Goal: Information Seeking & Learning: Learn about a topic

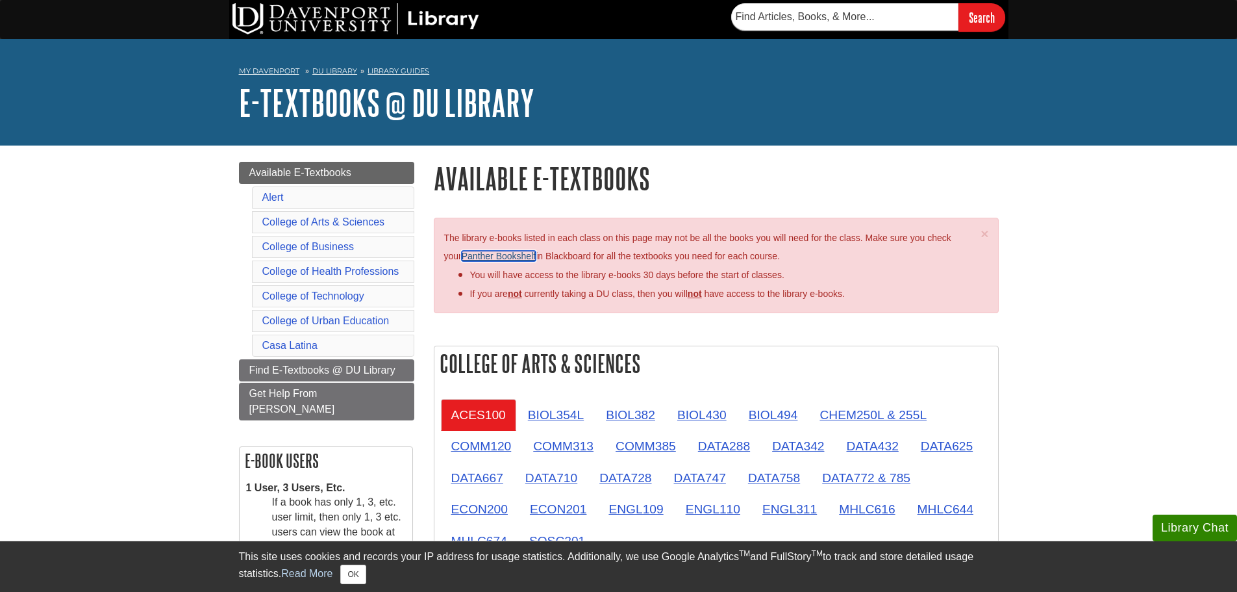
click at [494, 257] on link "Panther Bookshelf" at bounding box center [499, 256] width 74 height 10
click at [351, 578] on button "OK" at bounding box center [352, 573] width 25 height 19
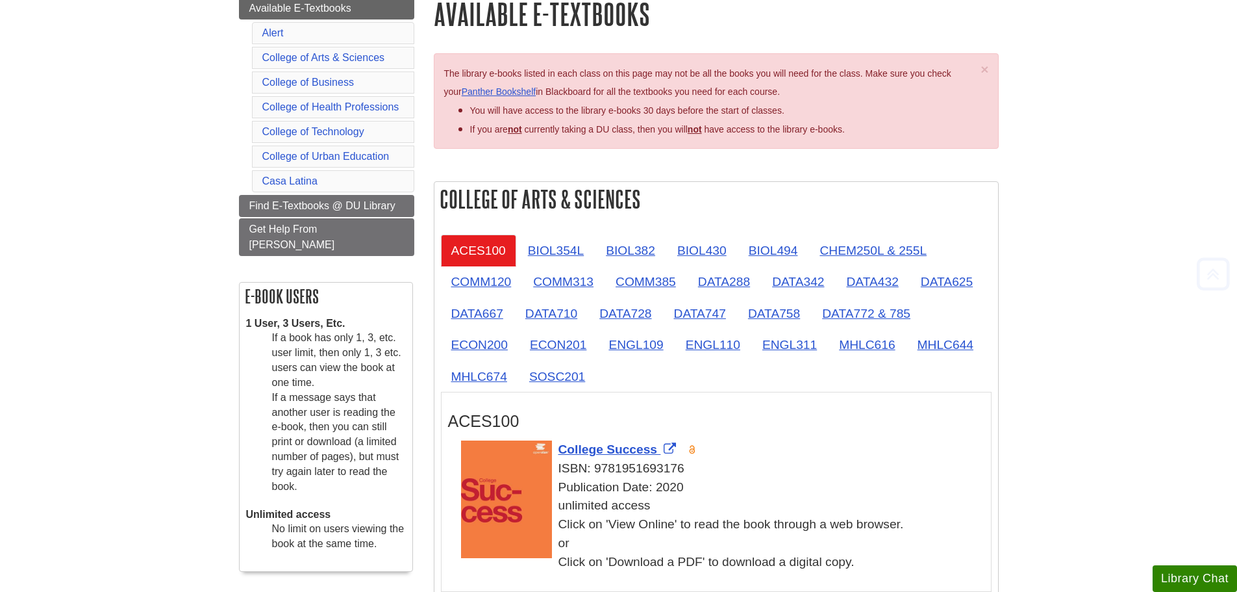
scroll to position [195, 0]
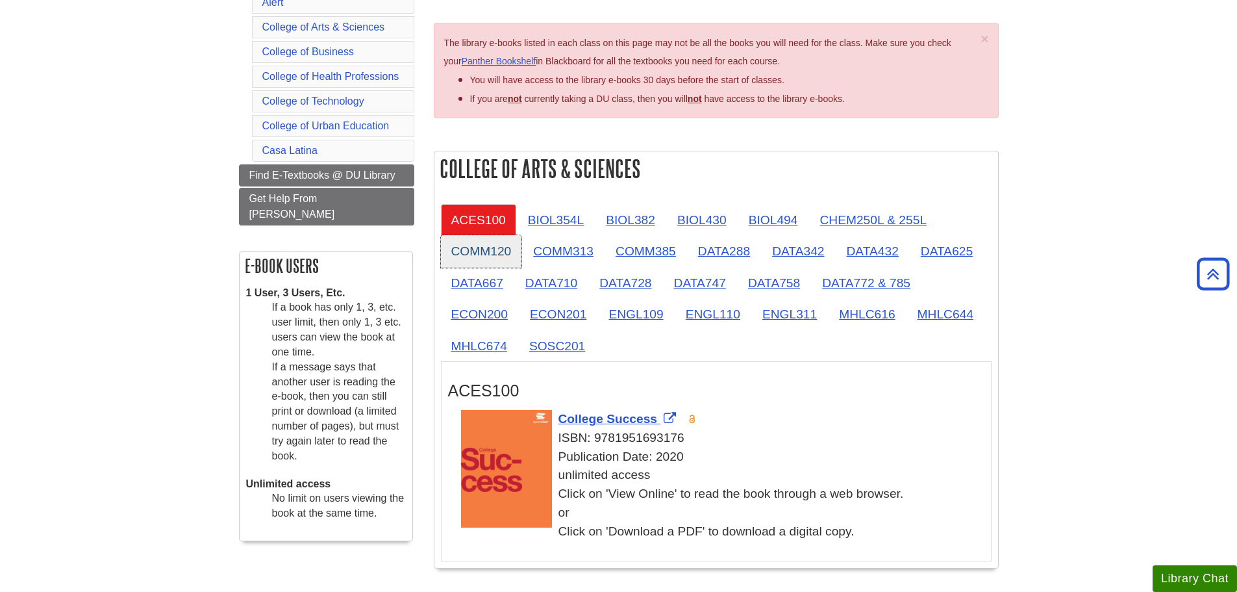
click at [492, 244] on link "COMM120" at bounding box center [481, 251] width 81 height 32
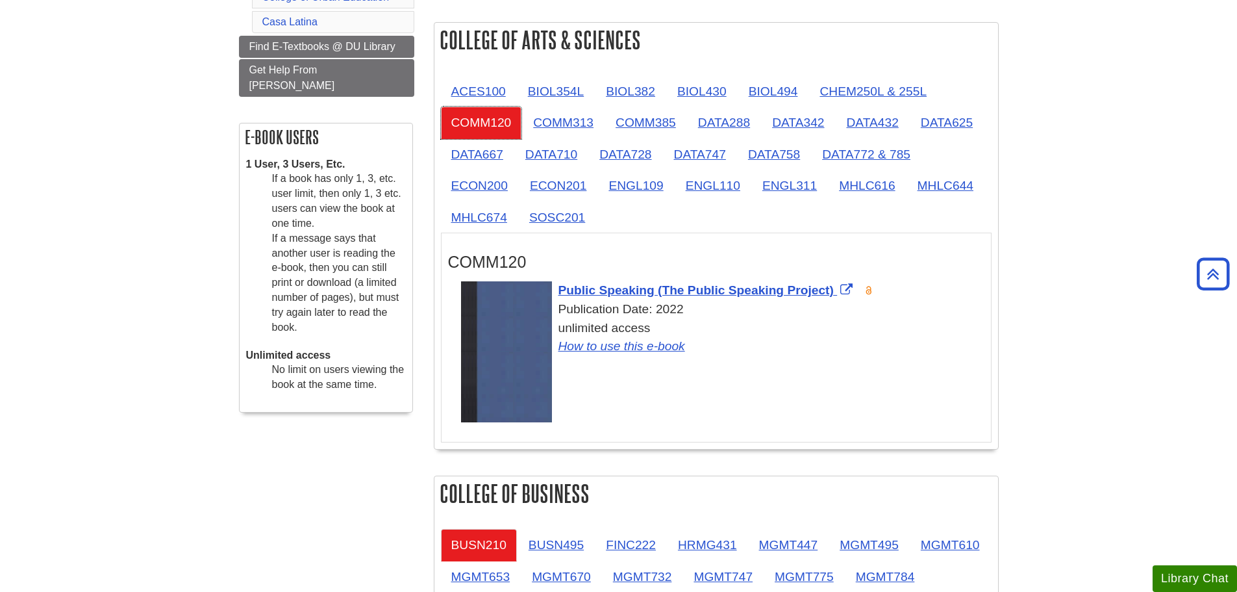
scroll to position [325, 0]
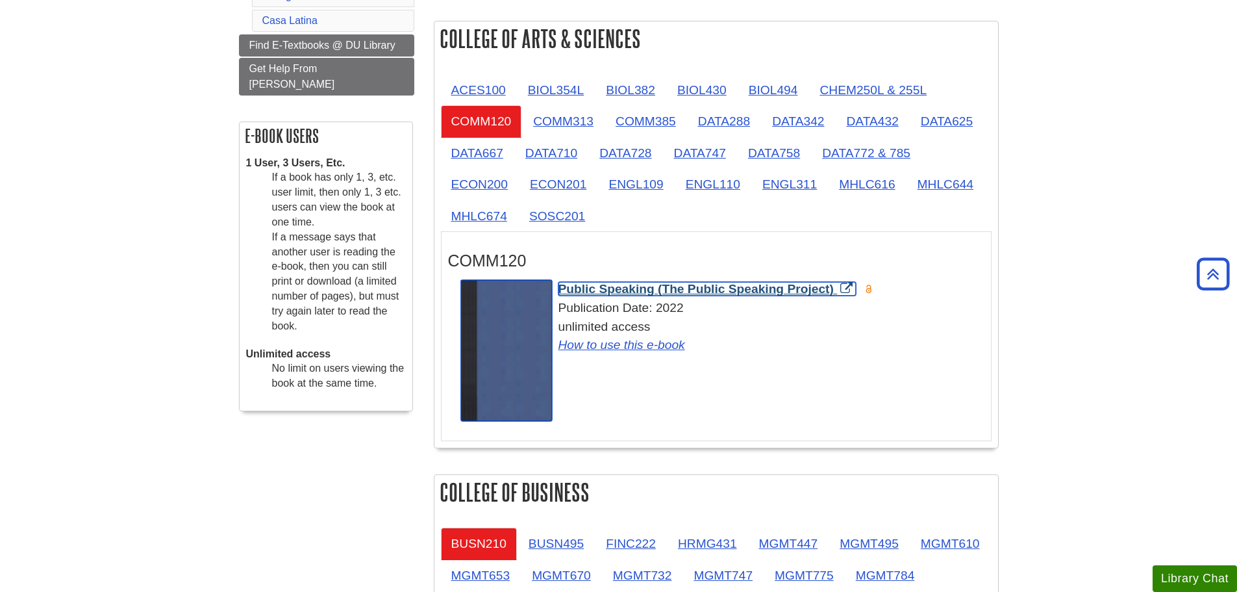
click at [630, 287] on span "Public Speaking (The Public Speaking Project)" at bounding box center [696, 289] width 275 height 14
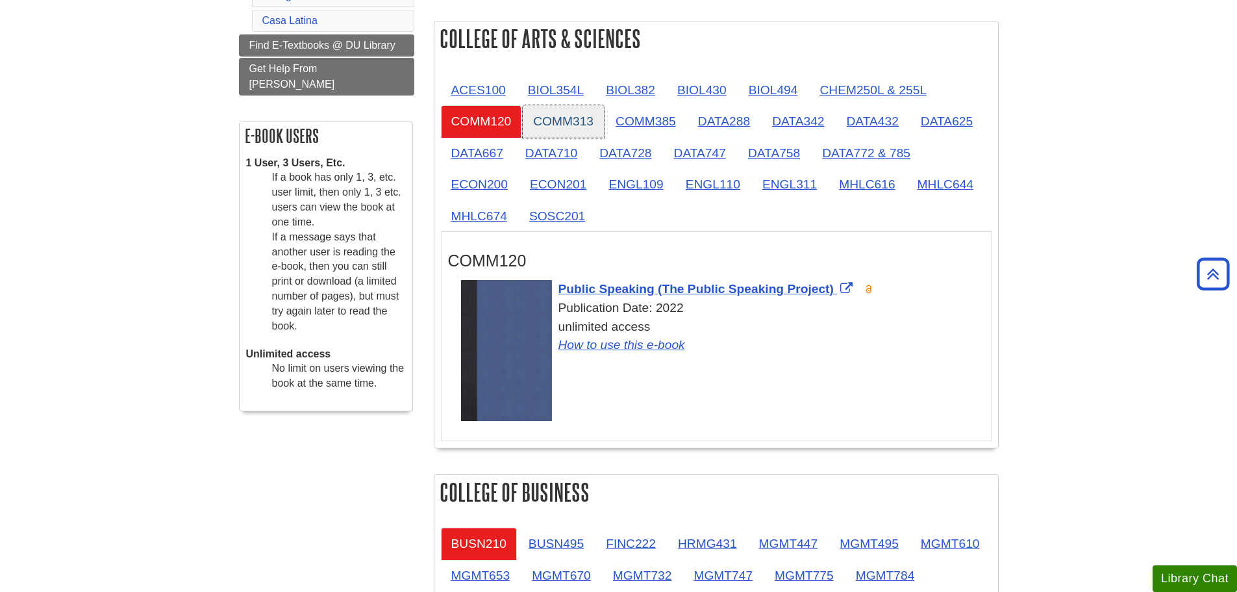
click at [560, 116] on link "COMM313" at bounding box center [563, 121] width 81 height 32
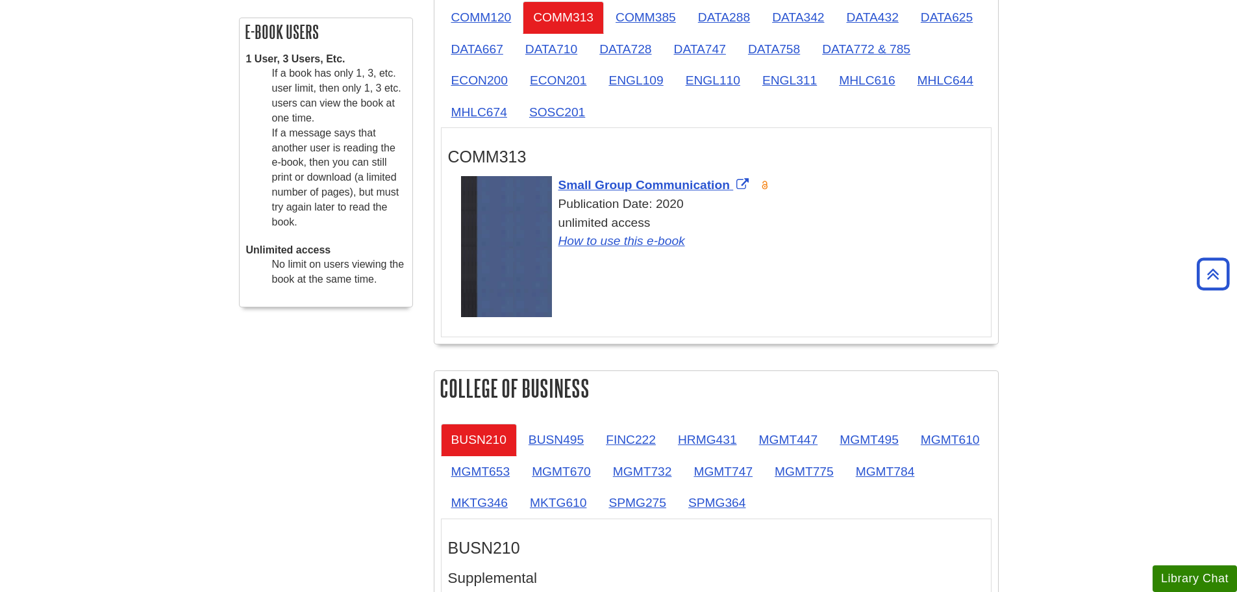
scroll to position [260, 0]
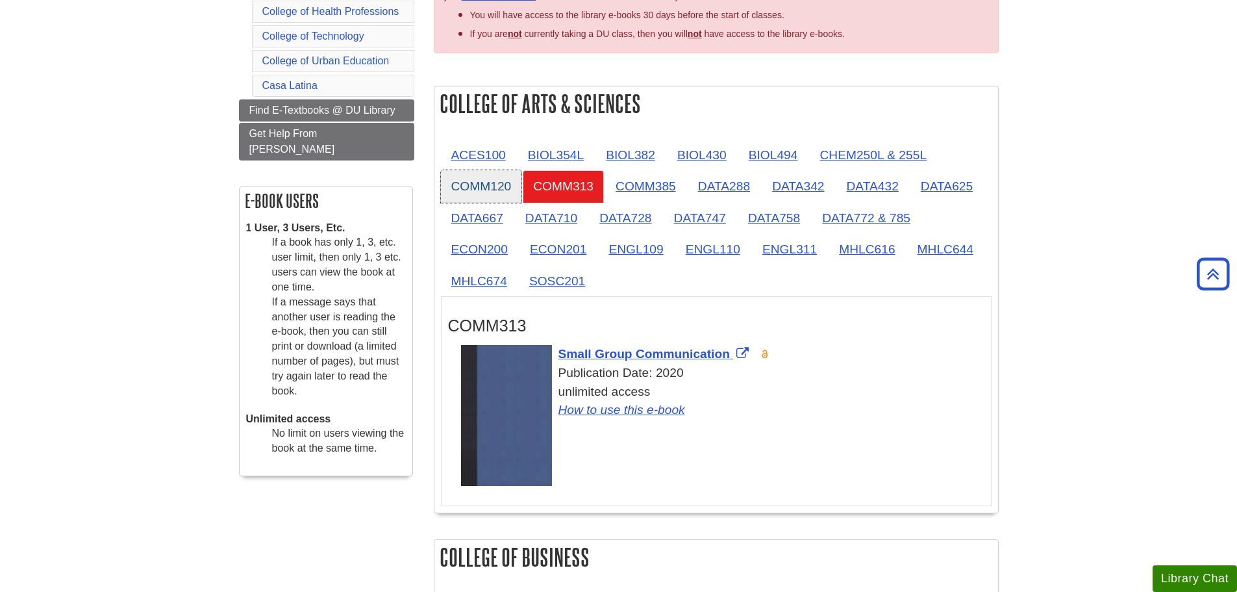
click at [468, 186] on link "COMM120" at bounding box center [481, 186] width 81 height 32
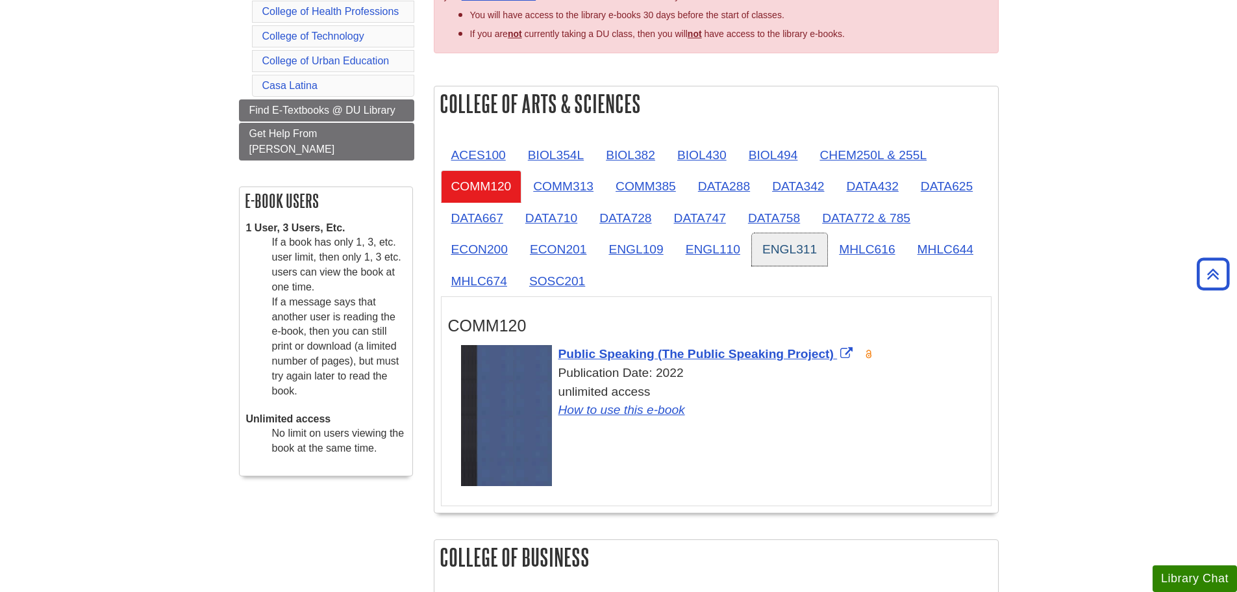
click at [792, 247] on link "ENGL311" at bounding box center [789, 249] width 75 height 32
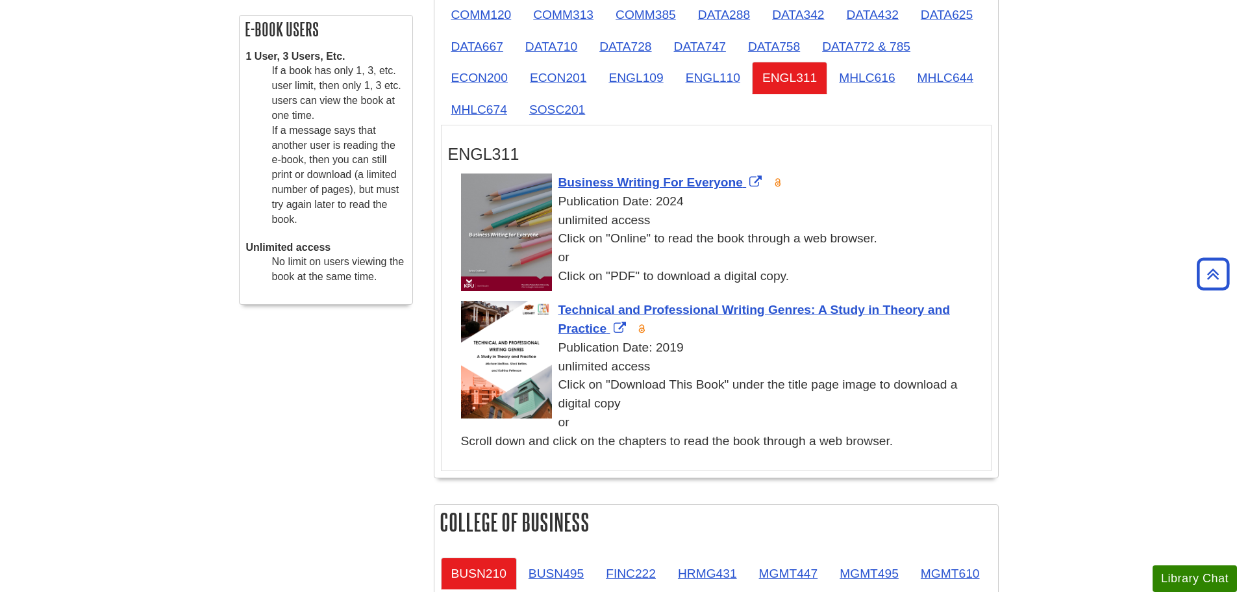
scroll to position [390, 0]
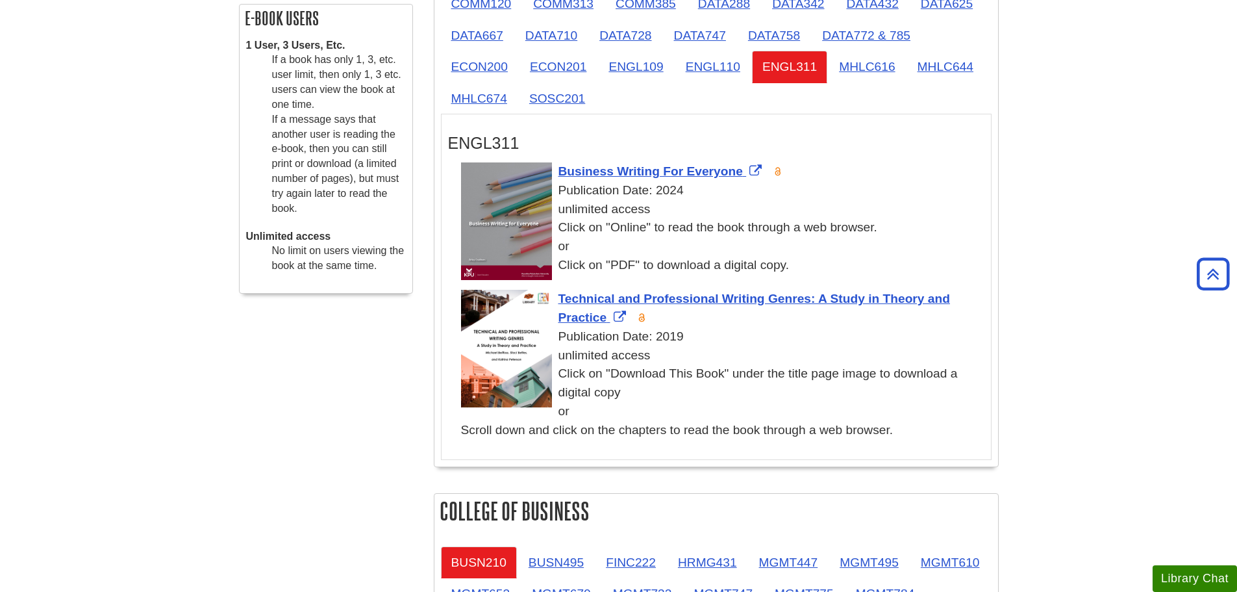
scroll to position [585, 0]
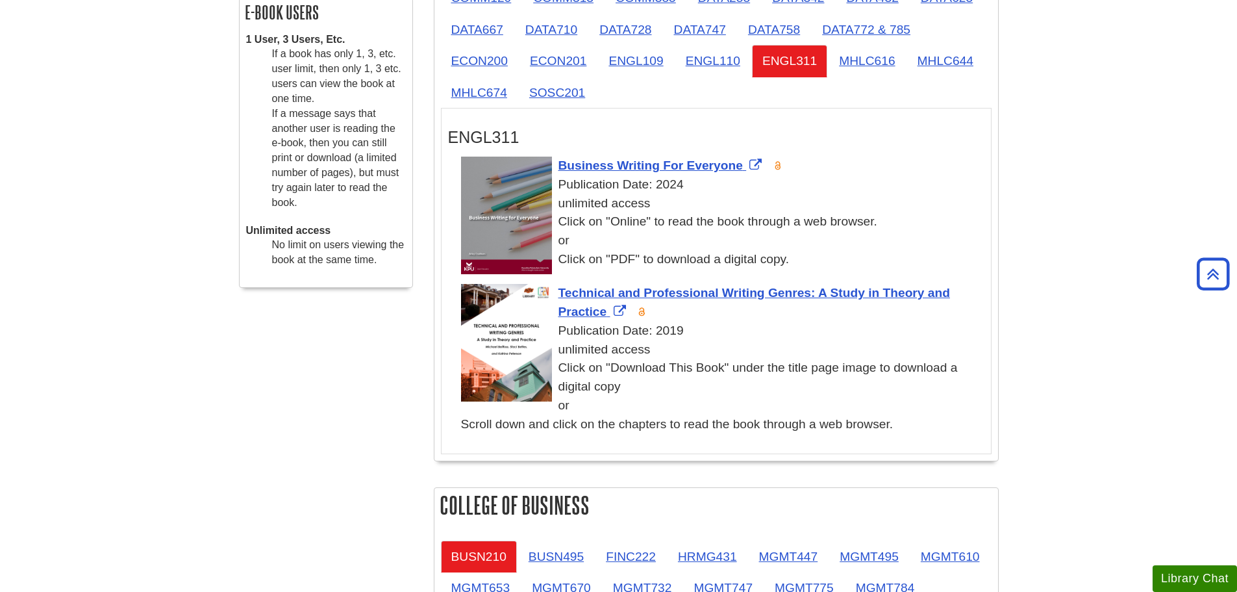
scroll to position [325, 0]
